Goal: Task Accomplishment & Management: Use online tool/utility

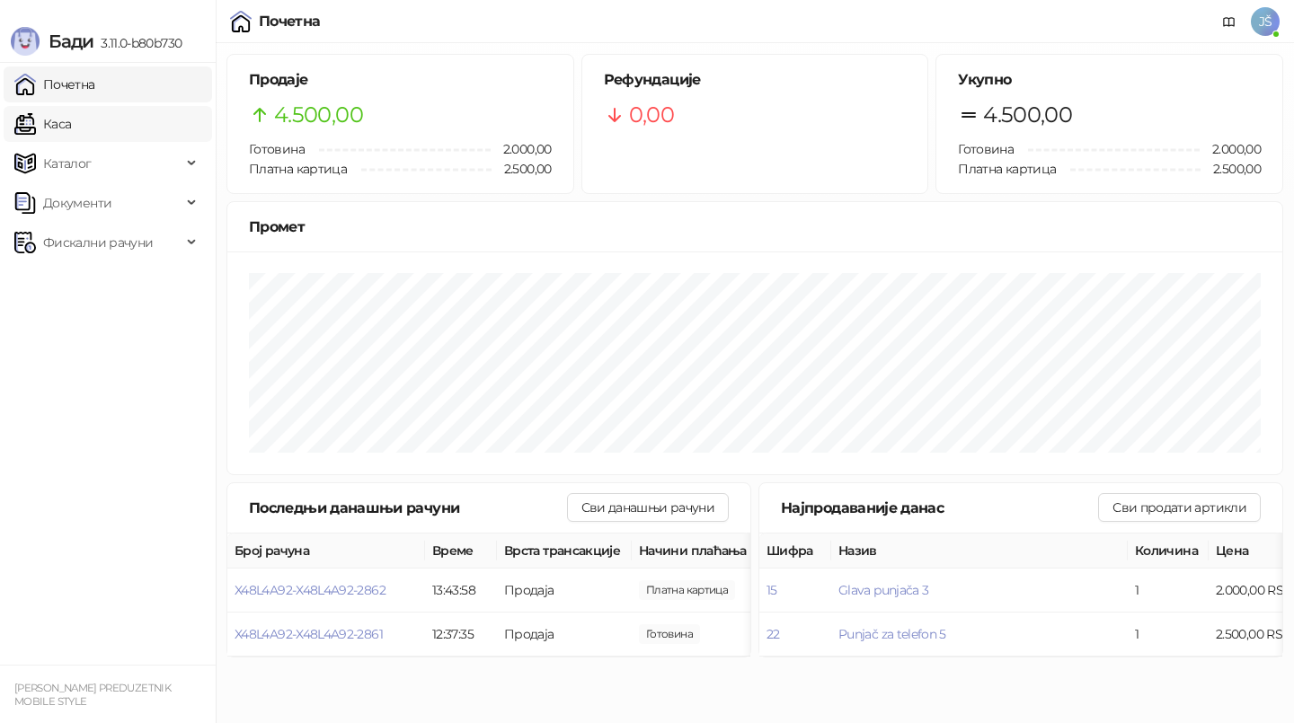
click at [71, 118] on link "Каса" at bounding box center [42, 124] width 57 height 36
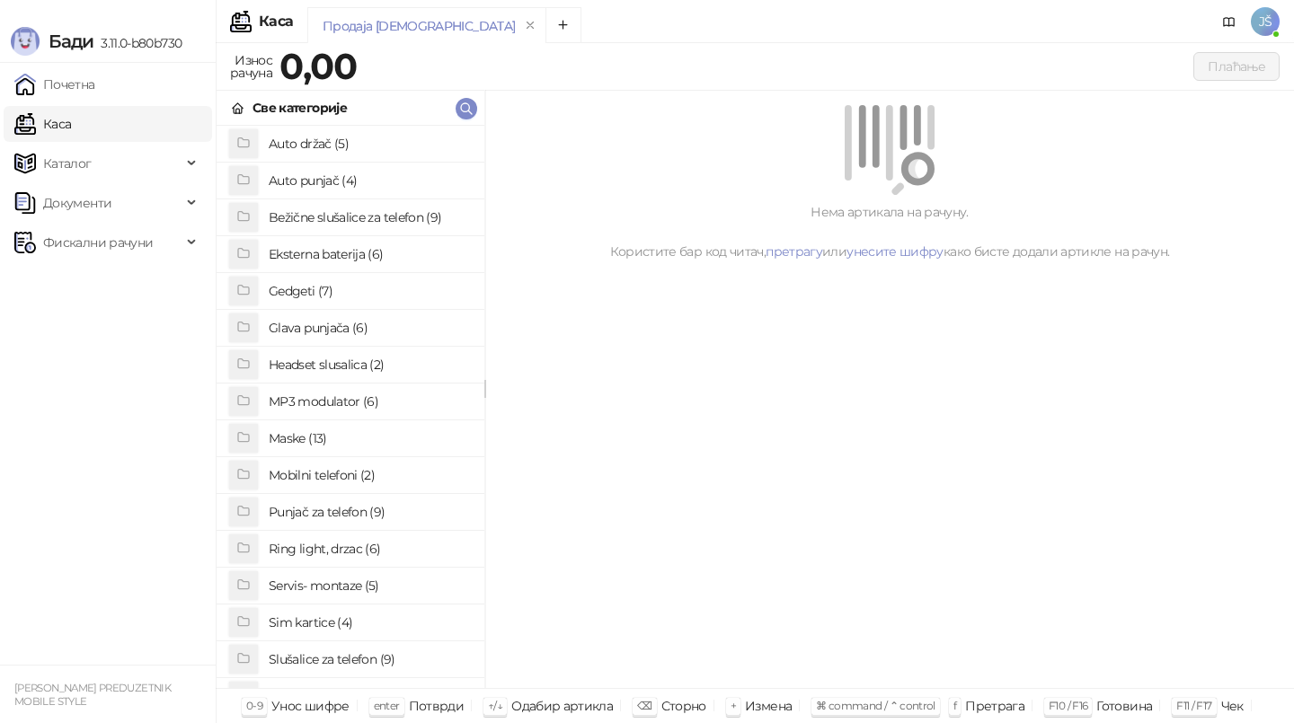
click at [323, 664] on h4 "Slušalice za telefon (9)" at bounding box center [369, 659] width 201 height 29
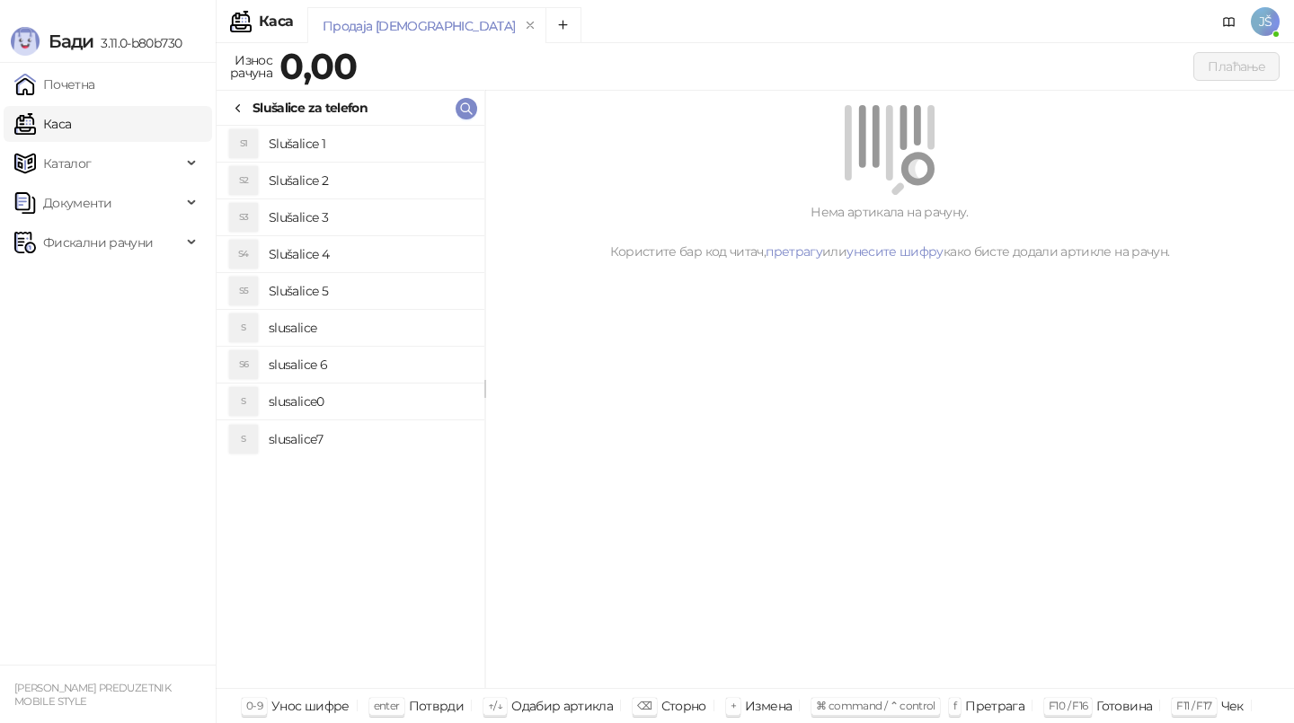
click at [320, 144] on h4 "Slušalice 1" at bounding box center [369, 143] width 201 height 29
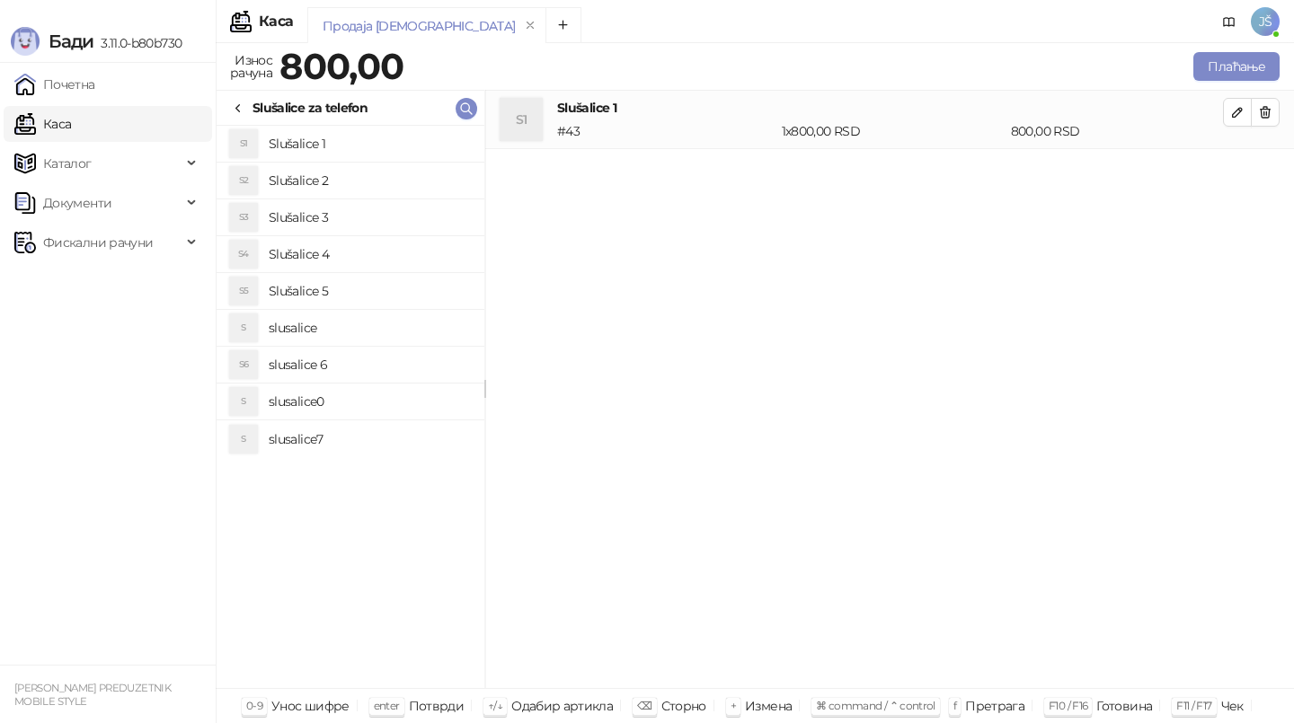
click at [345, 401] on h4 "slusalice0" at bounding box center [369, 401] width 201 height 29
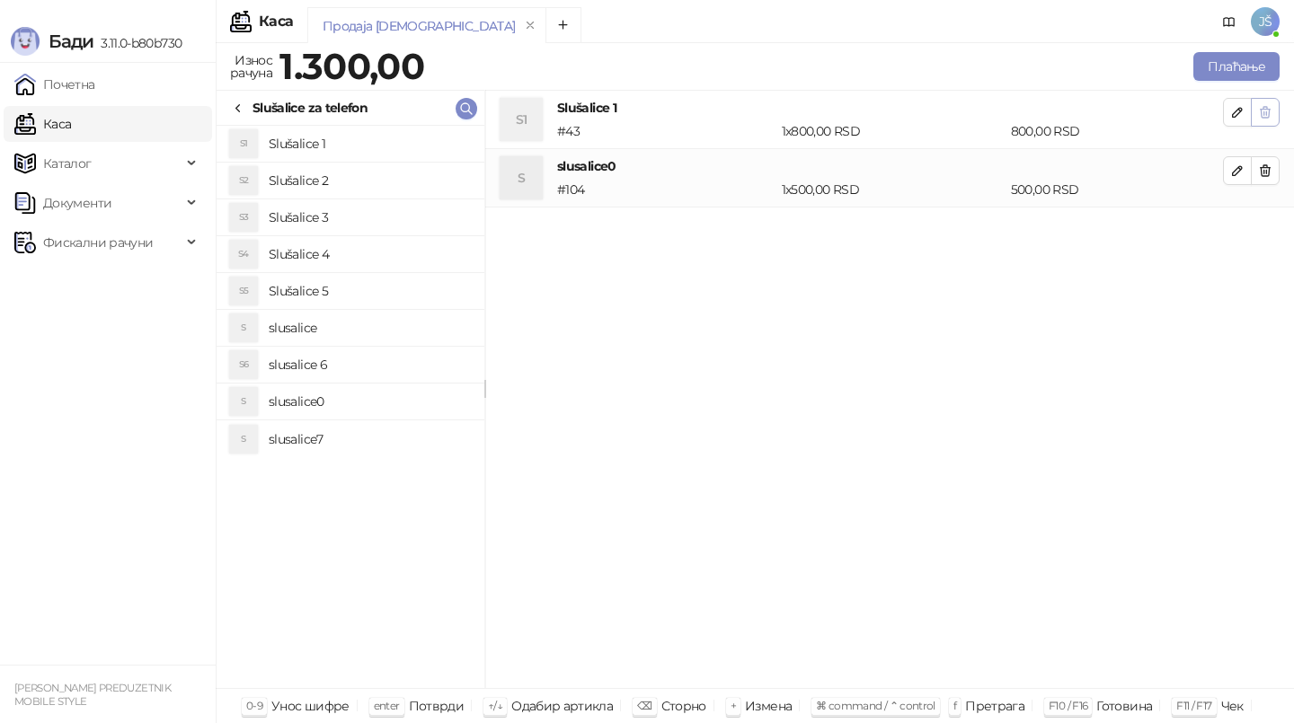
click at [1264, 108] on icon "button" at bounding box center [1265, 112] width 14 height 14
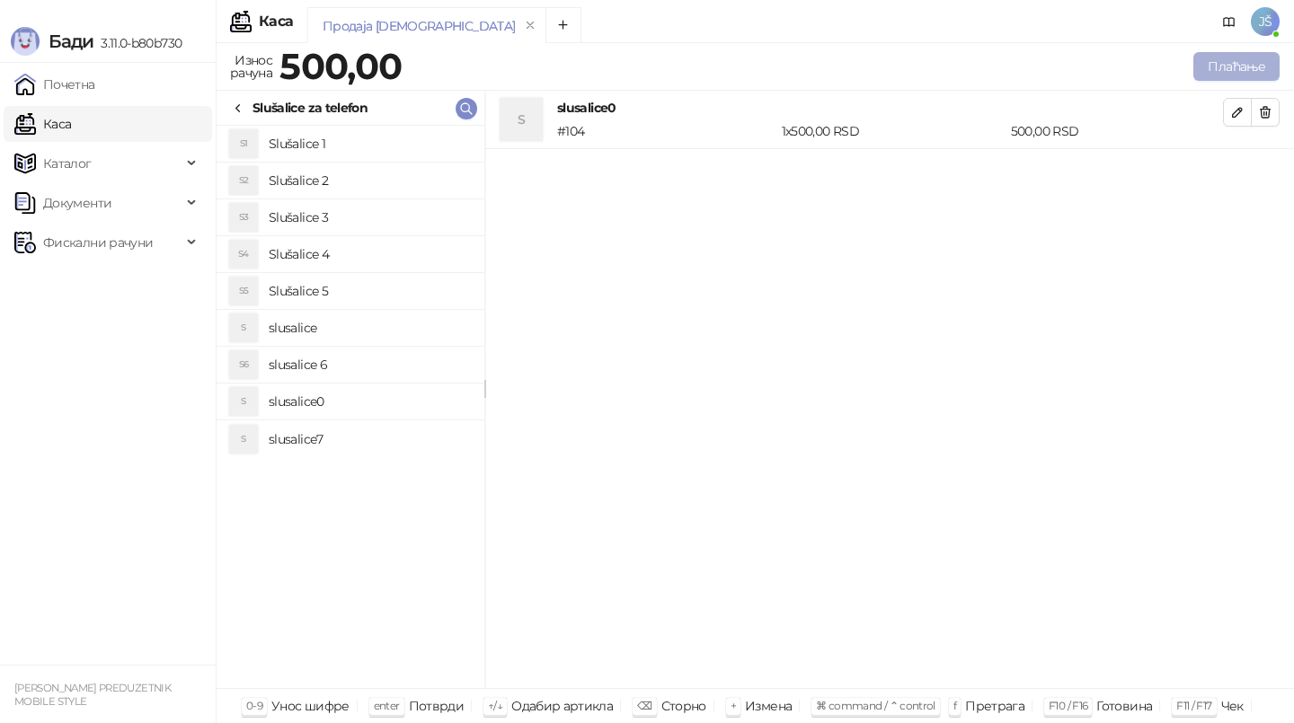
click at [1244, 62] on button "Плаћање" at bounding box center [1236, 66] width 86 height 29
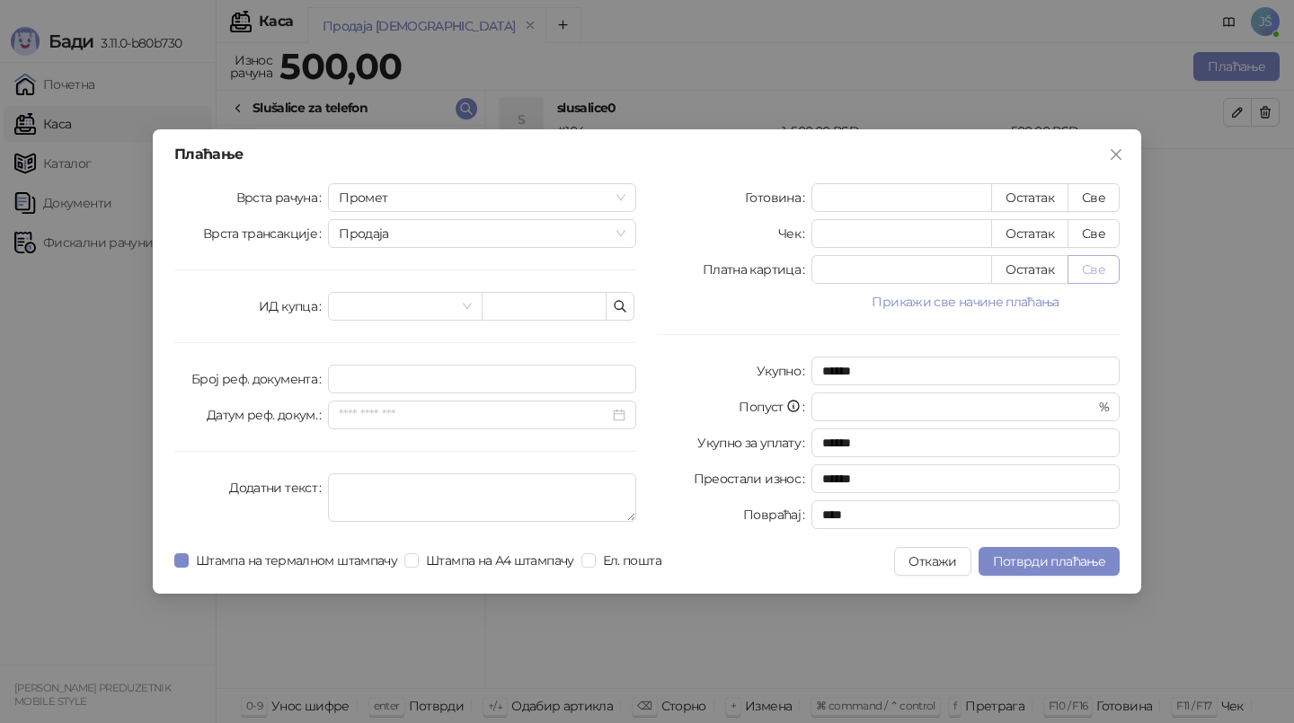
click at [1097, 261] on button "Све" at bounding box center [1093, 269] width 52 height 29
type input "***"
type input "****"
click at [1077, 567] on span "Потврди плаћање" at bounding box center [1049, 561] width 112 height 16
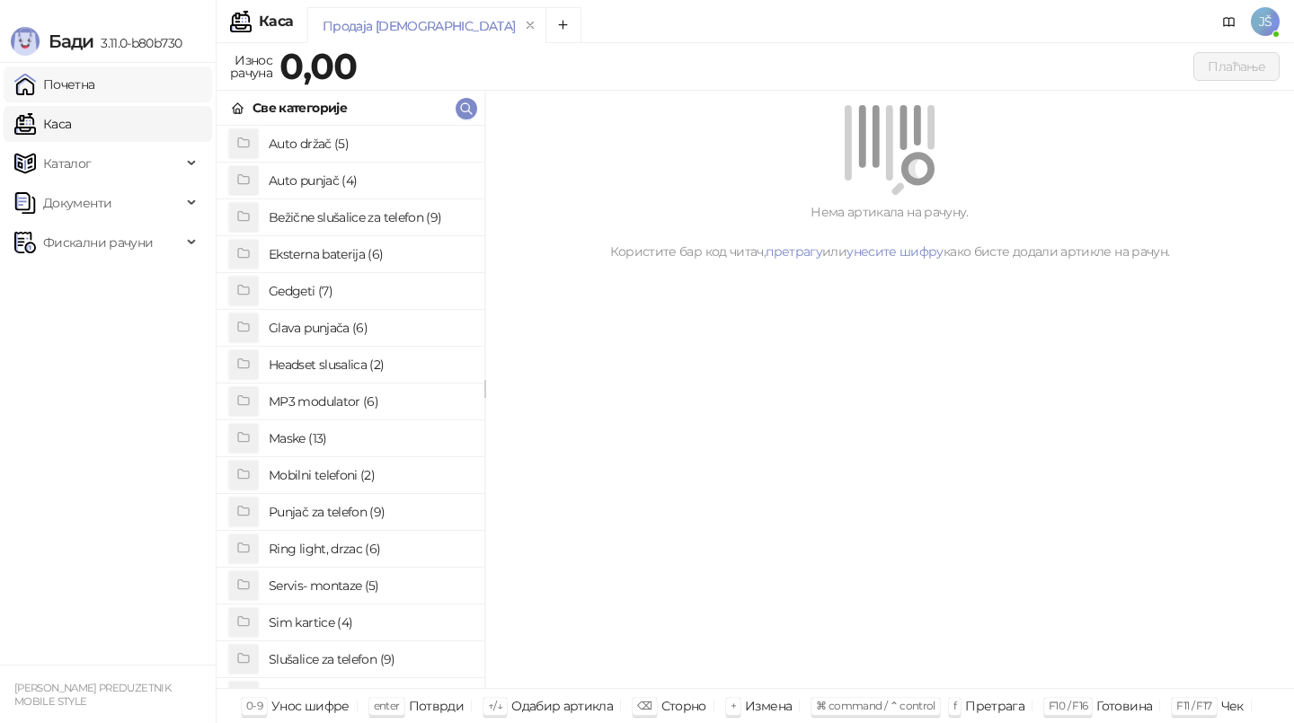
click at [78, 96] on link "Почетна" at bounding box center [54, 84] width 81 height 36
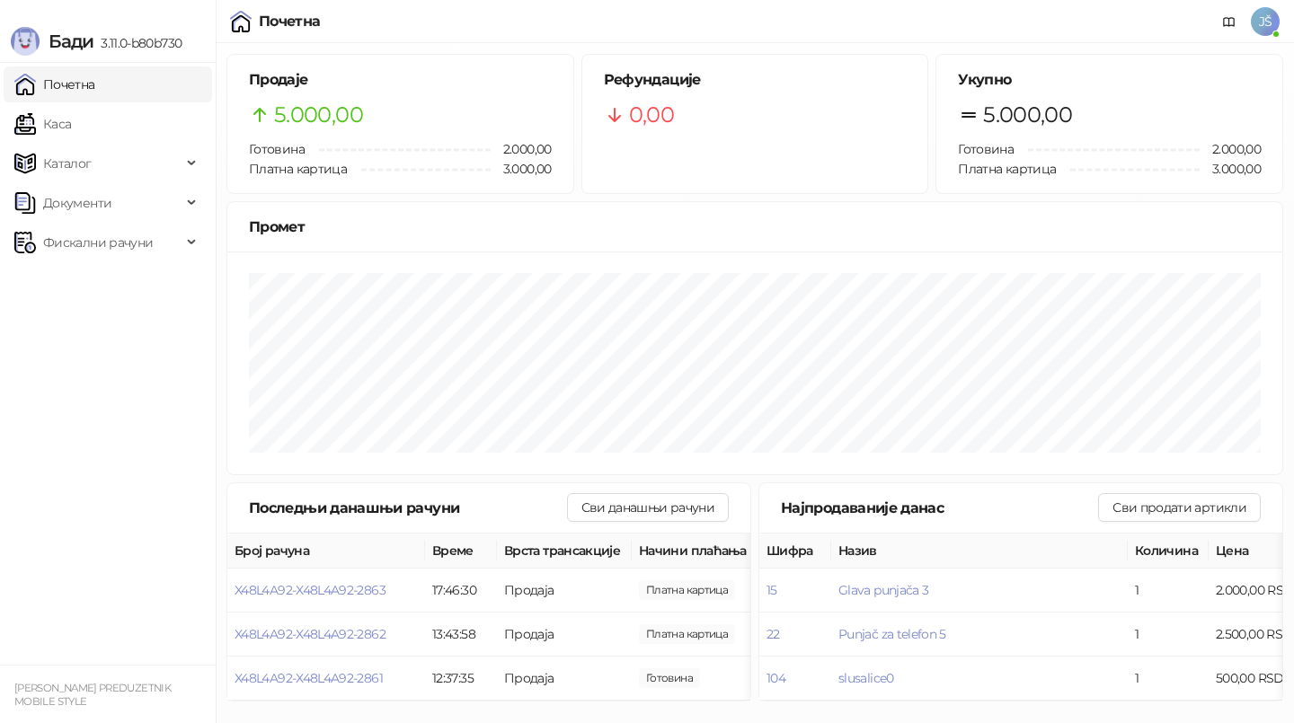
click at [55, 261] on ul "Почетна [PERSON_NAME] Документи Фискални рачуни" at bounding box center [108, 364] width 216 height 602
click at [54, 254] on span "Фискални рачуни" at bounding box center [98, 243] width 110 height 36
click at [99, 309] on link "По данима" at bounding box center [69, 322] width 95 height 36
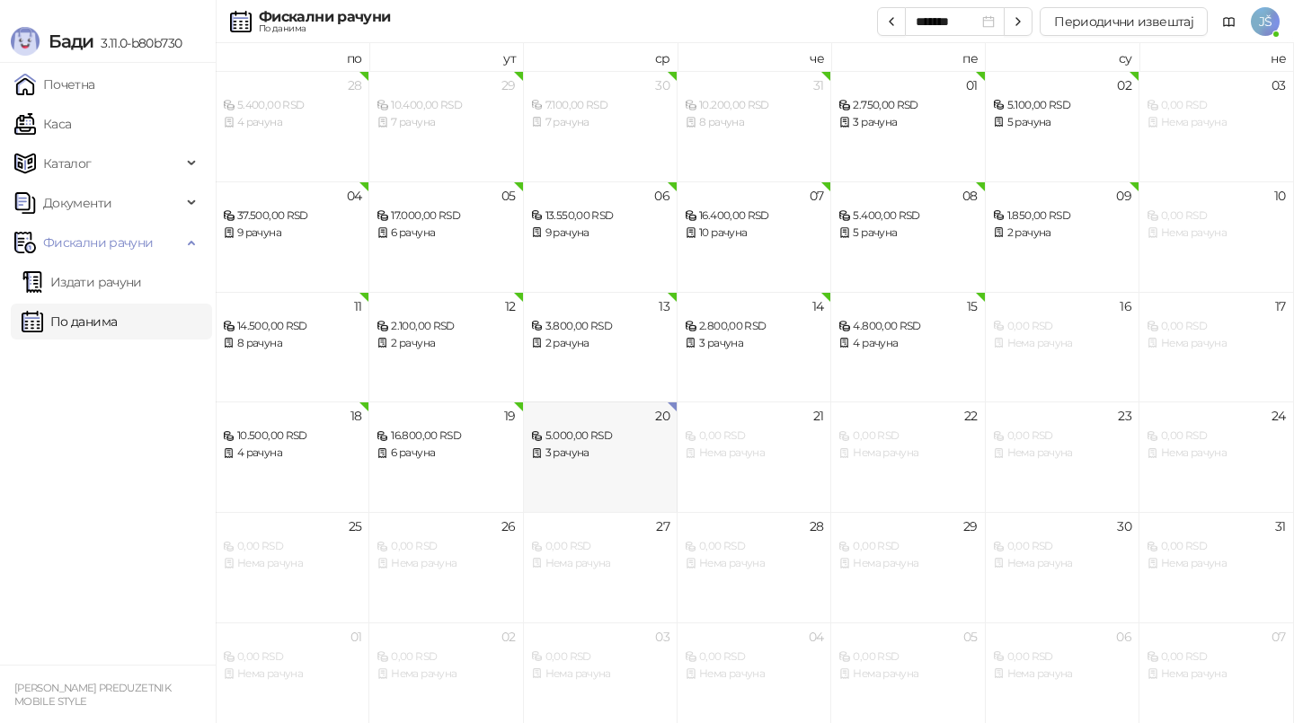
click at [616, 452] on div "3 рачуна" at bounding box center [600, 453] width 138 height 17
